Goal: Task Accomplishment & Management: Use online tool/utility

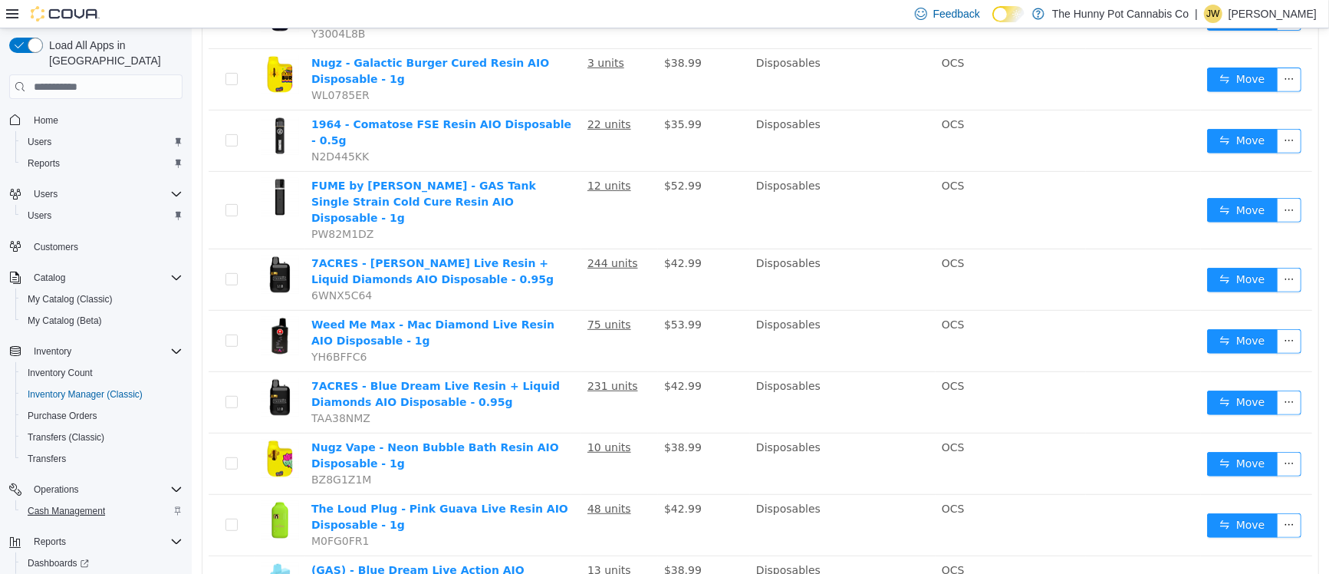
scroll to position [8, 0]
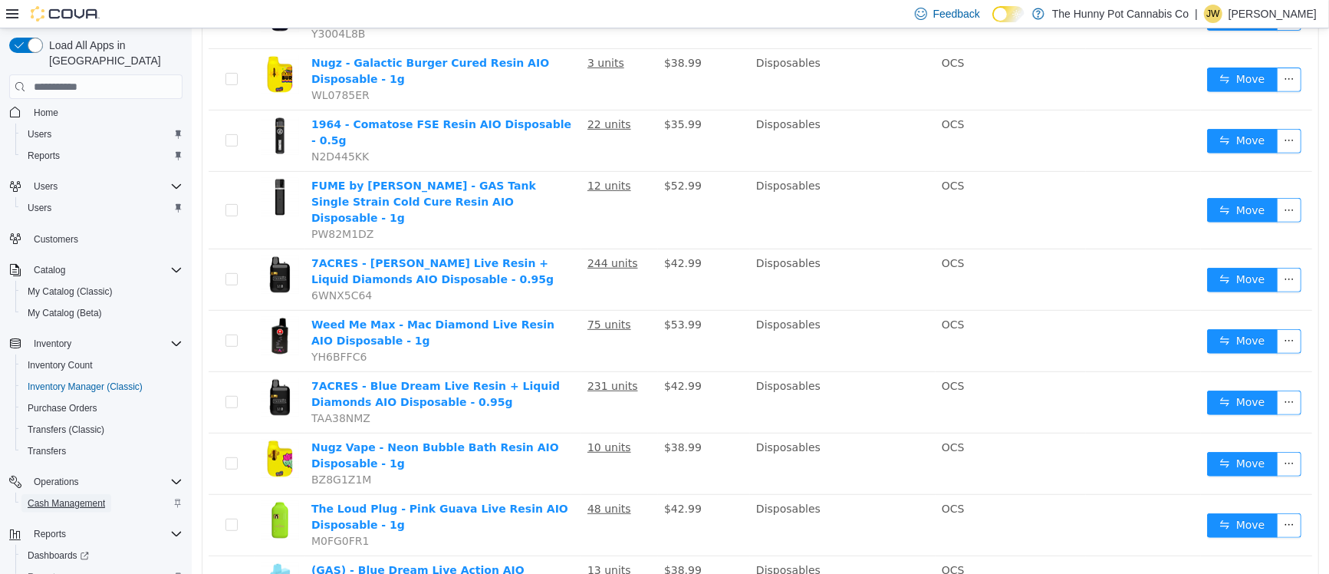
click at [65, 497] on span "Cash Management" at bounding box center [66, 503] width 77 height 12
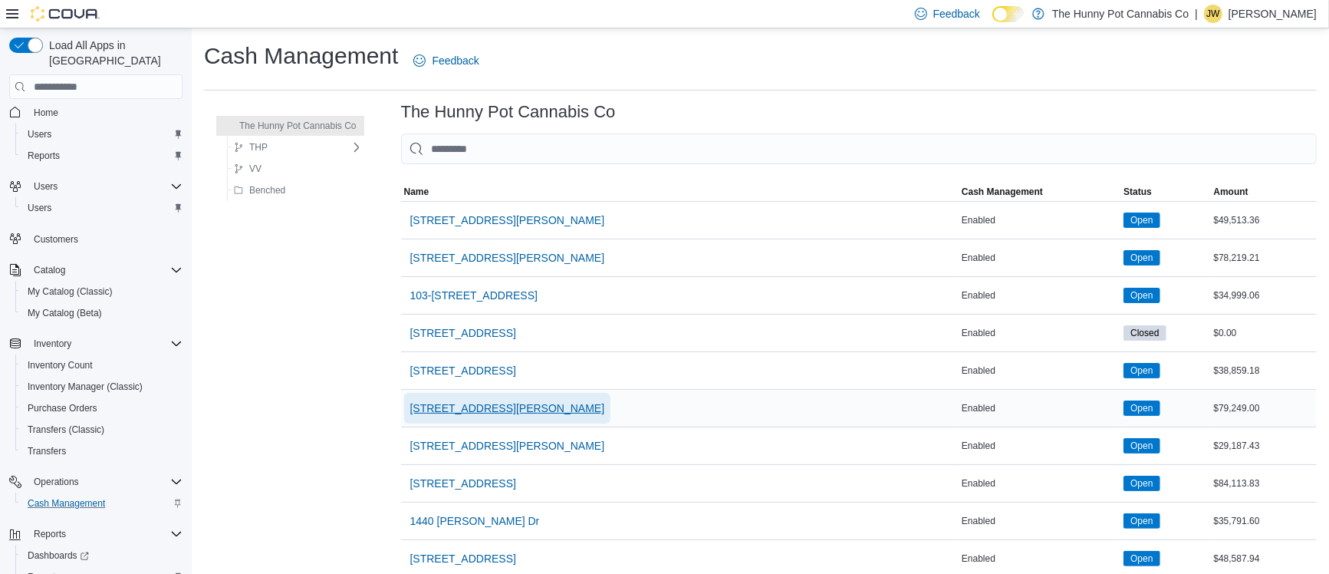
click at [465, 417] on span "[STREET_ADDRESS][PERSON_NAME]" at bounding box center [507, 408] width 195 height 31
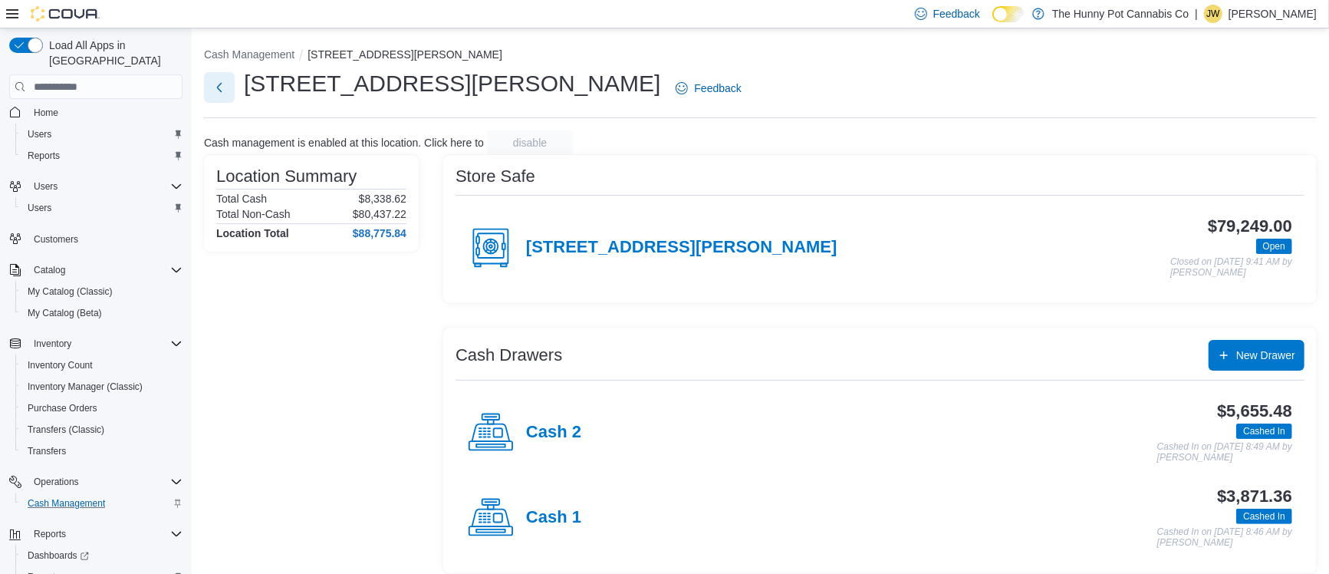
click at [212, 91] on button "Next" at bounding box center [219, 87] width 31 height 31
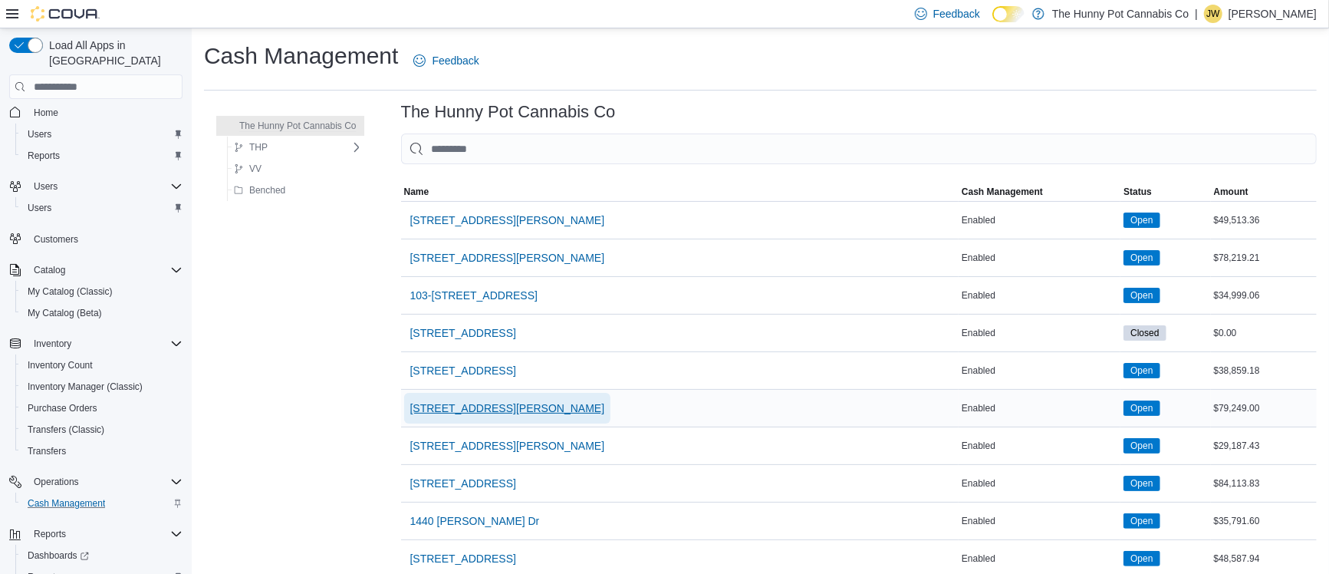
click at [474, 410] on span "[STREET_ADDRESS][PERSON_NAME]" at bounding box center [507, 407] width 195 height 15
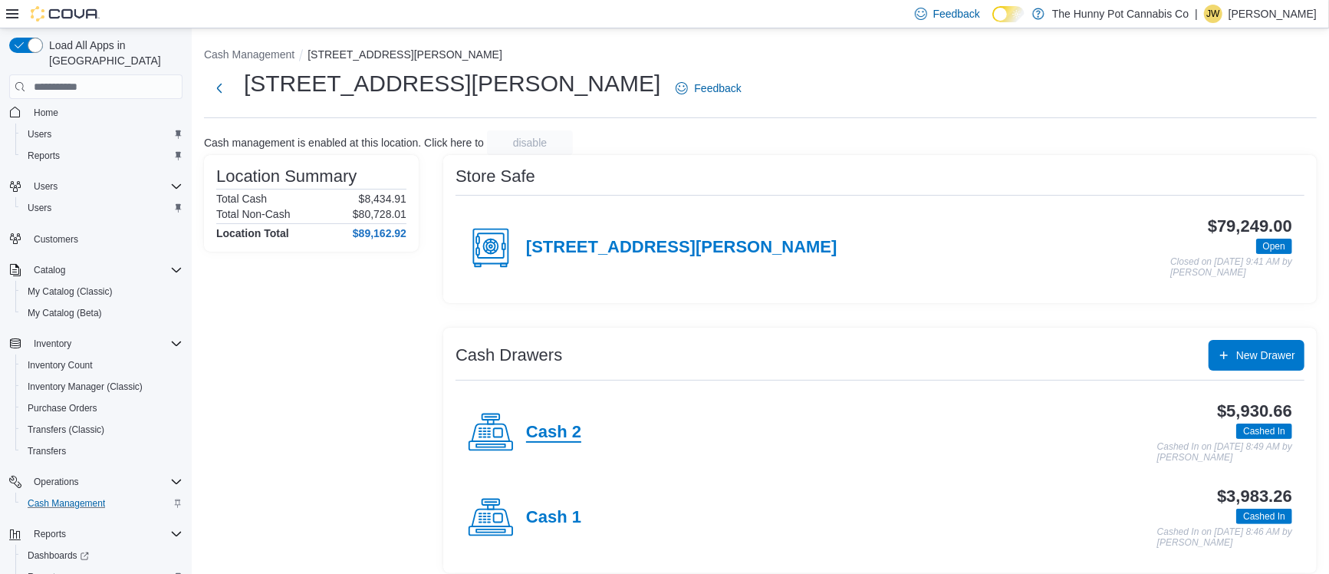
click at [576, 423] on h4 "Cash 2" at bounding box center [553, 433] width 55 height 20
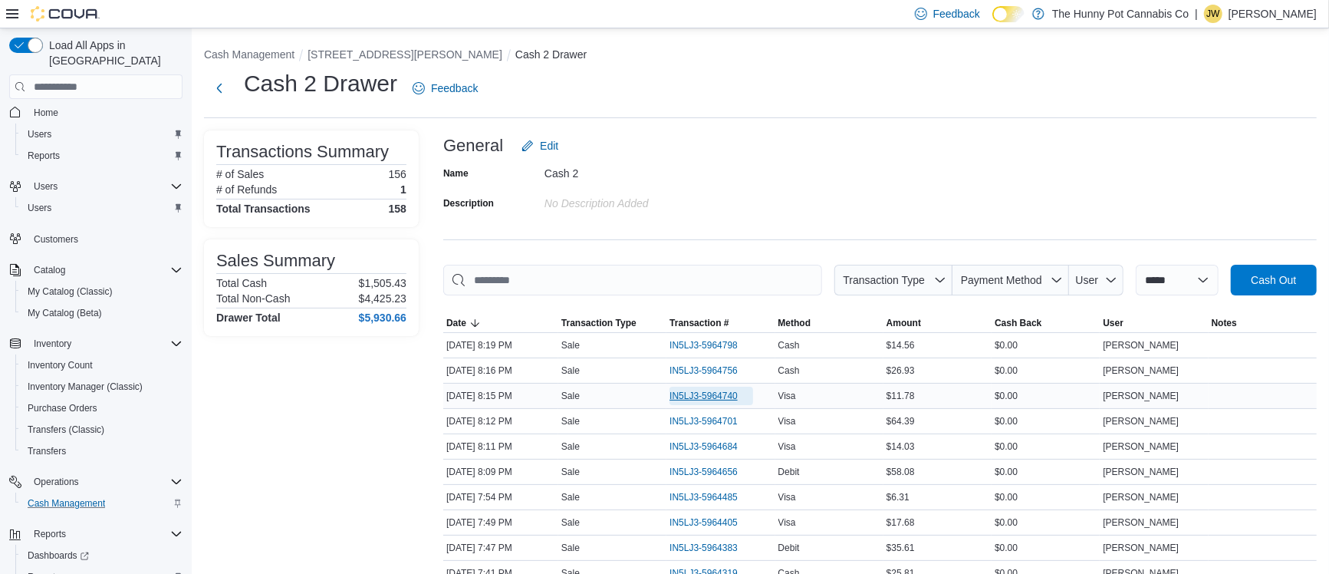
click at [713, 401] on span "IN5LJ3-5964740" at bounding box center [704, 396] width 68 height 12
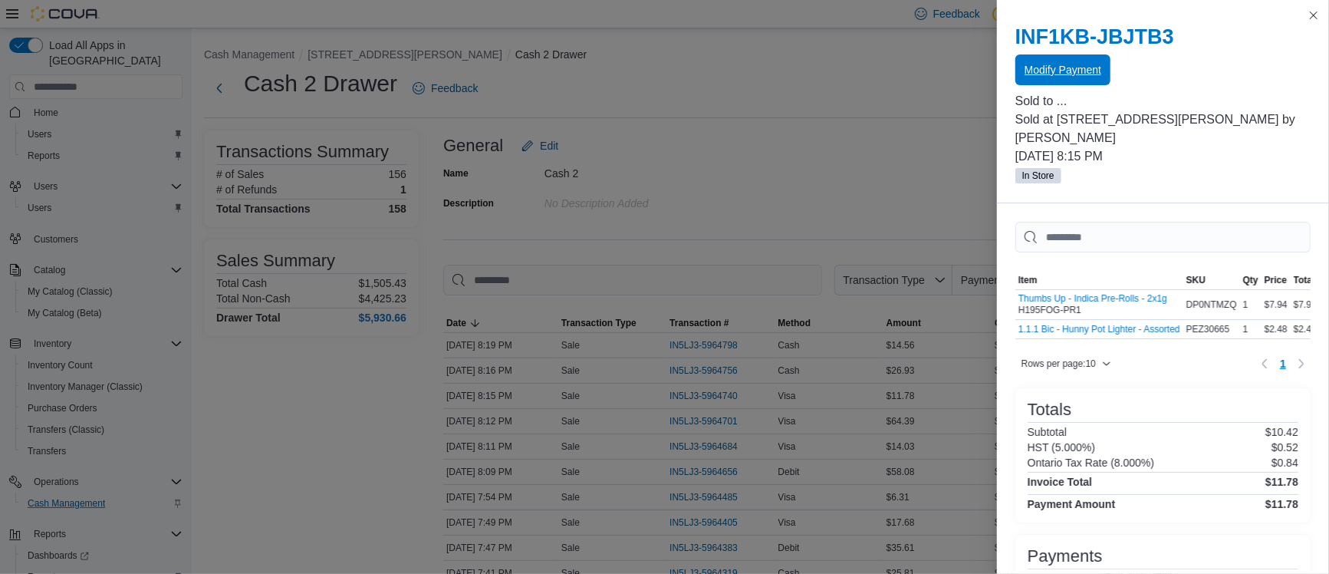
click at [1095, 80] on span "Modify Payment" at bounding box center [1063, 69] width 77 height 31
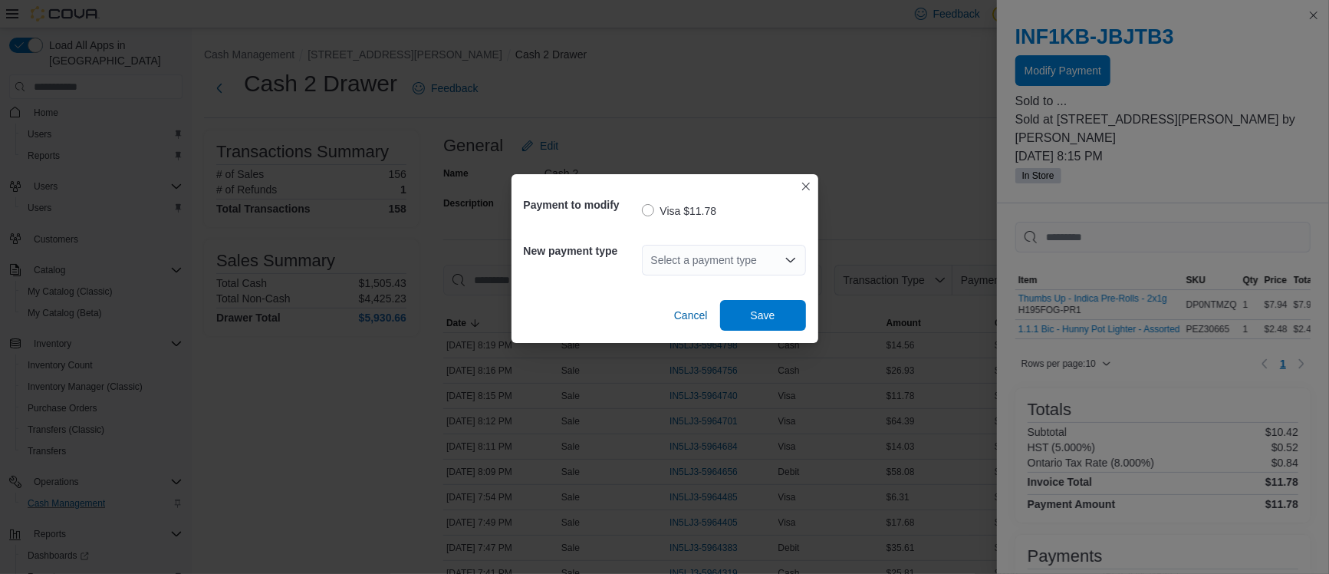
click at [710, 266] on div "Select a payment type" at bounding box center [724, 260] width 164 height 31
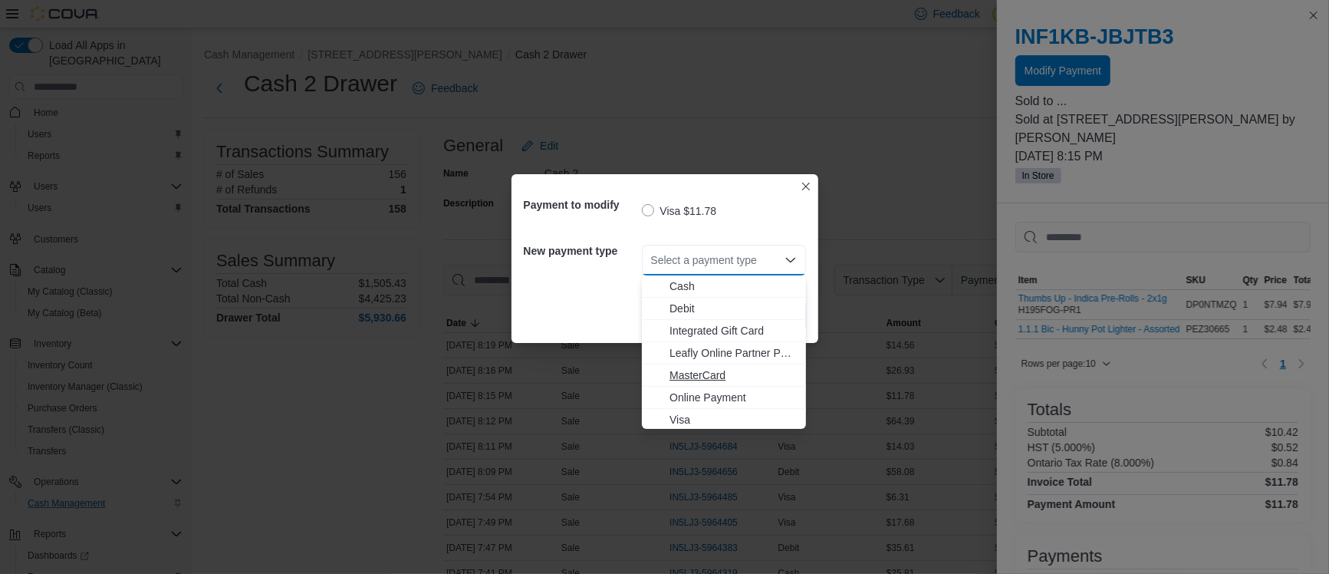
click at [716, 371] on span "MasterCard" at bounding box center [733, 374] width 127 height 15
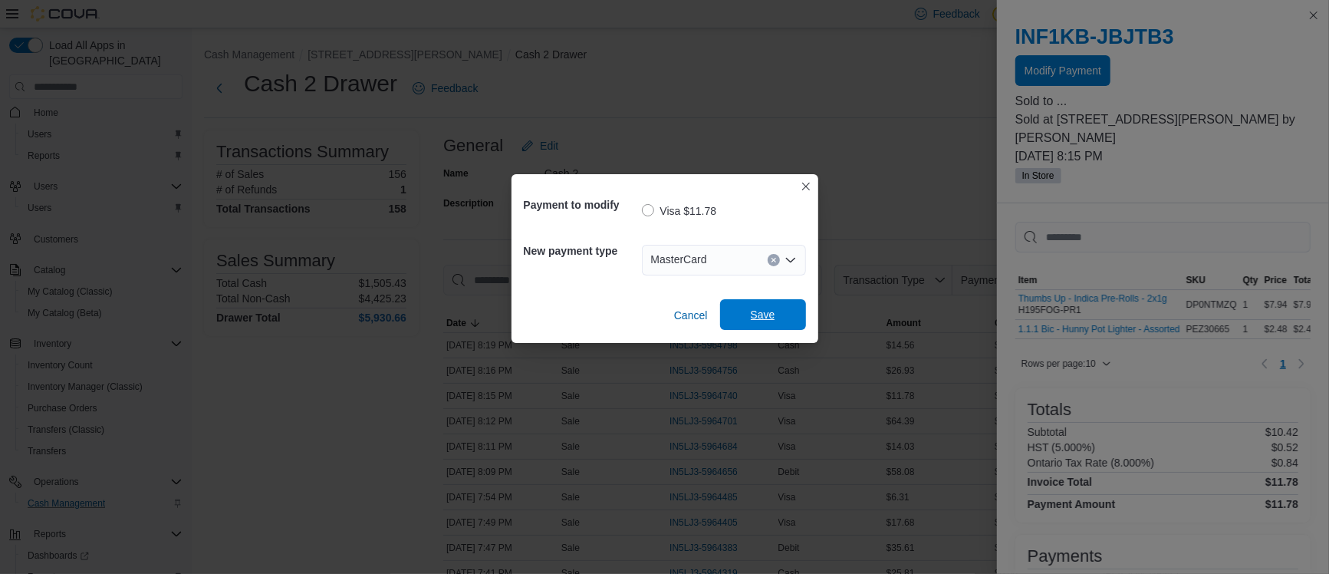
click at [743, 309] on span "Save" at bounding box center [764, 314] width 68 height 31
